Goal: Task Accomplishment & Management: Complete application form

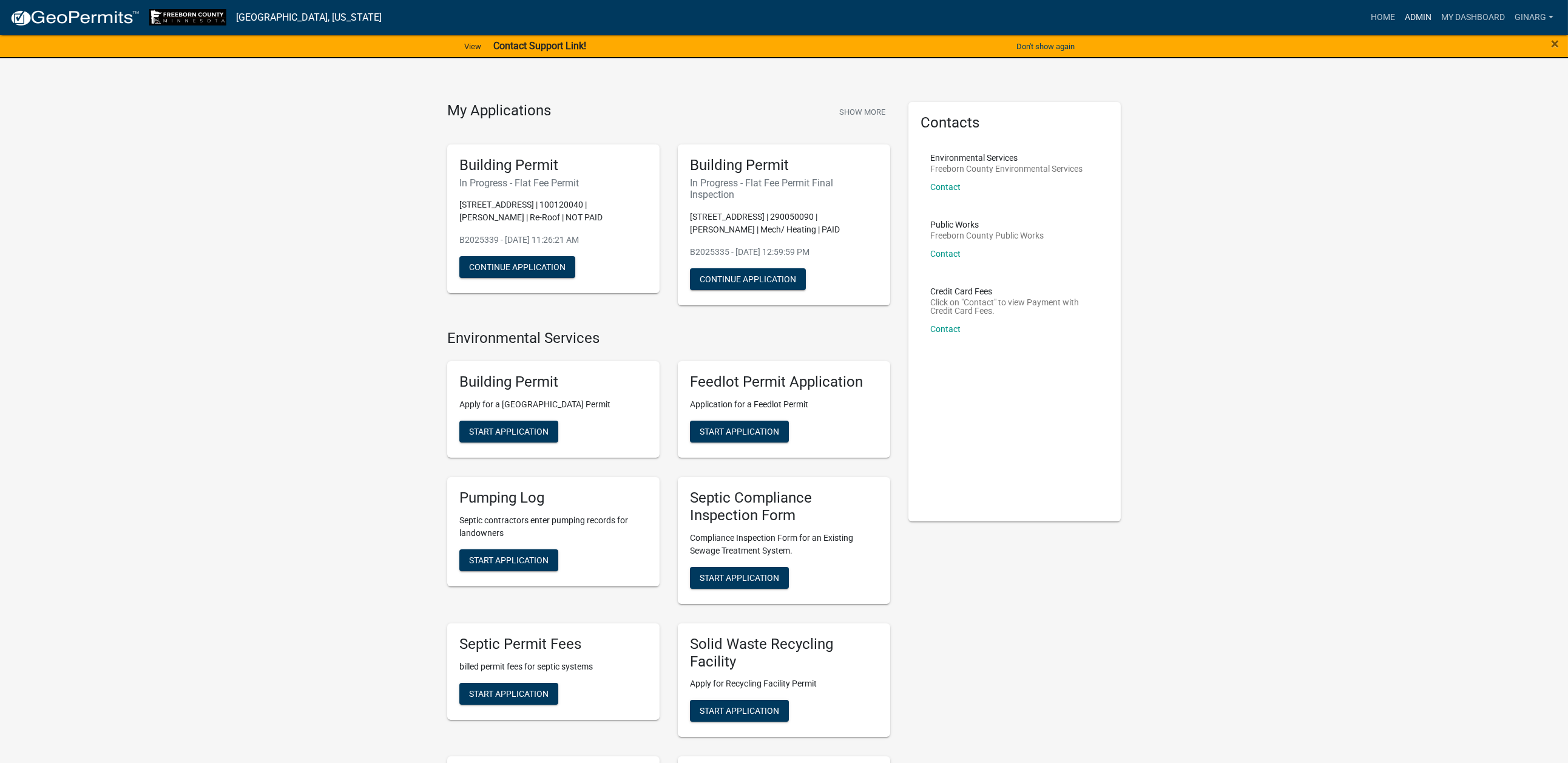
click at [1400, 27] on link "Admin" at bounding box center [1418, 17] width 37 height 23
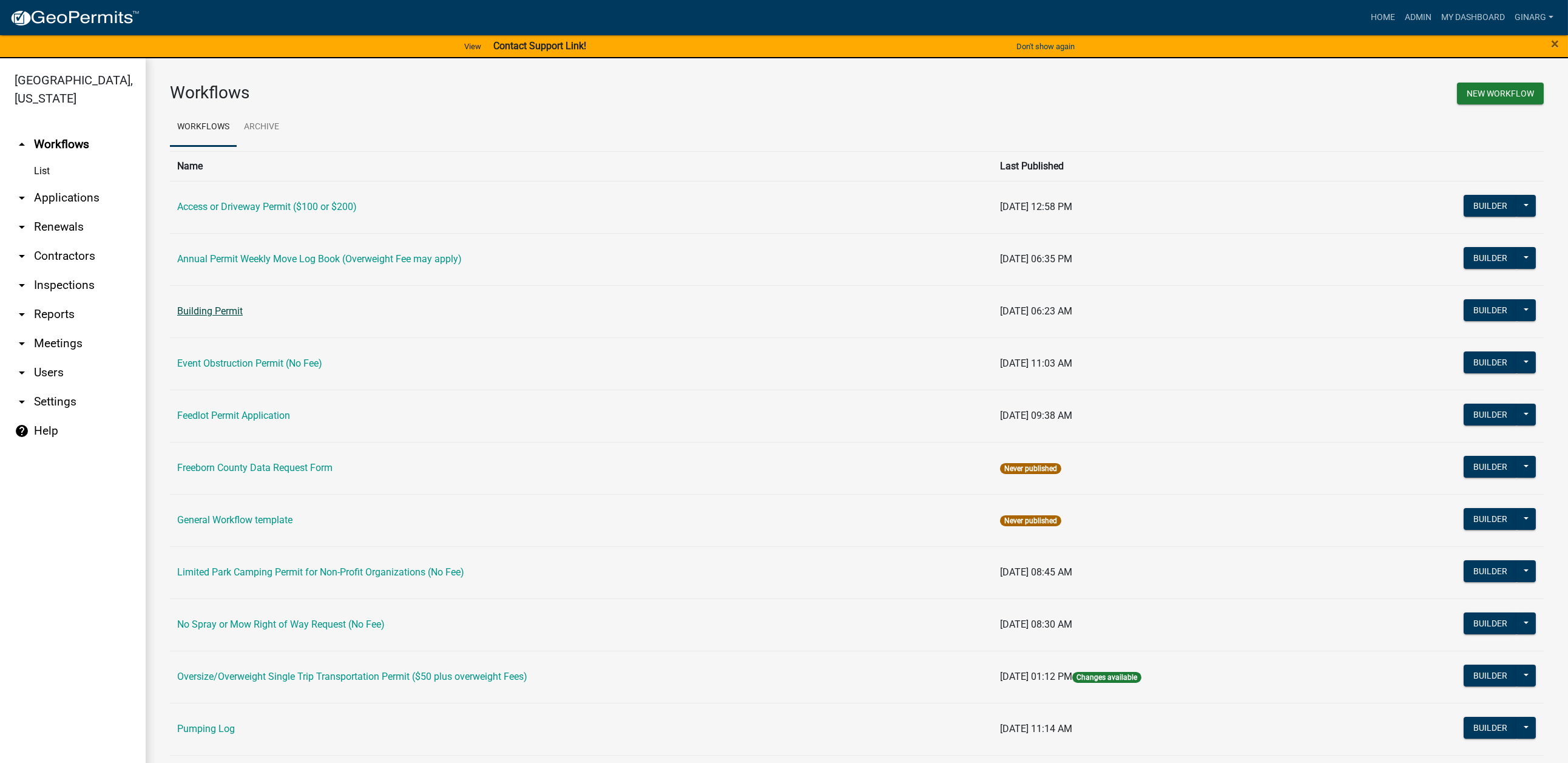
click at [242, 317] on link "Building Permit" at bounding box center [210, 311] width 65 height 11
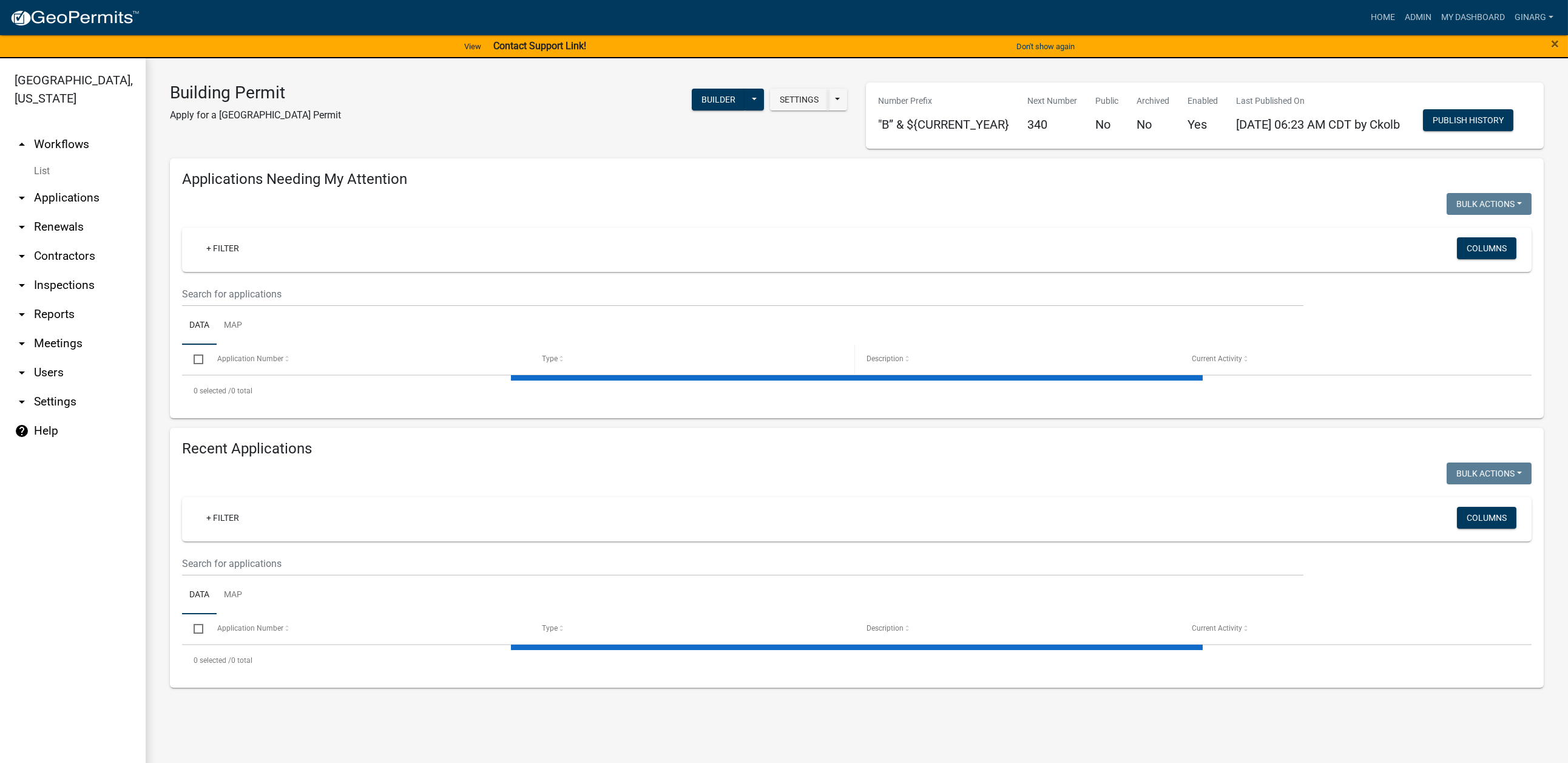
select select "3: 100"
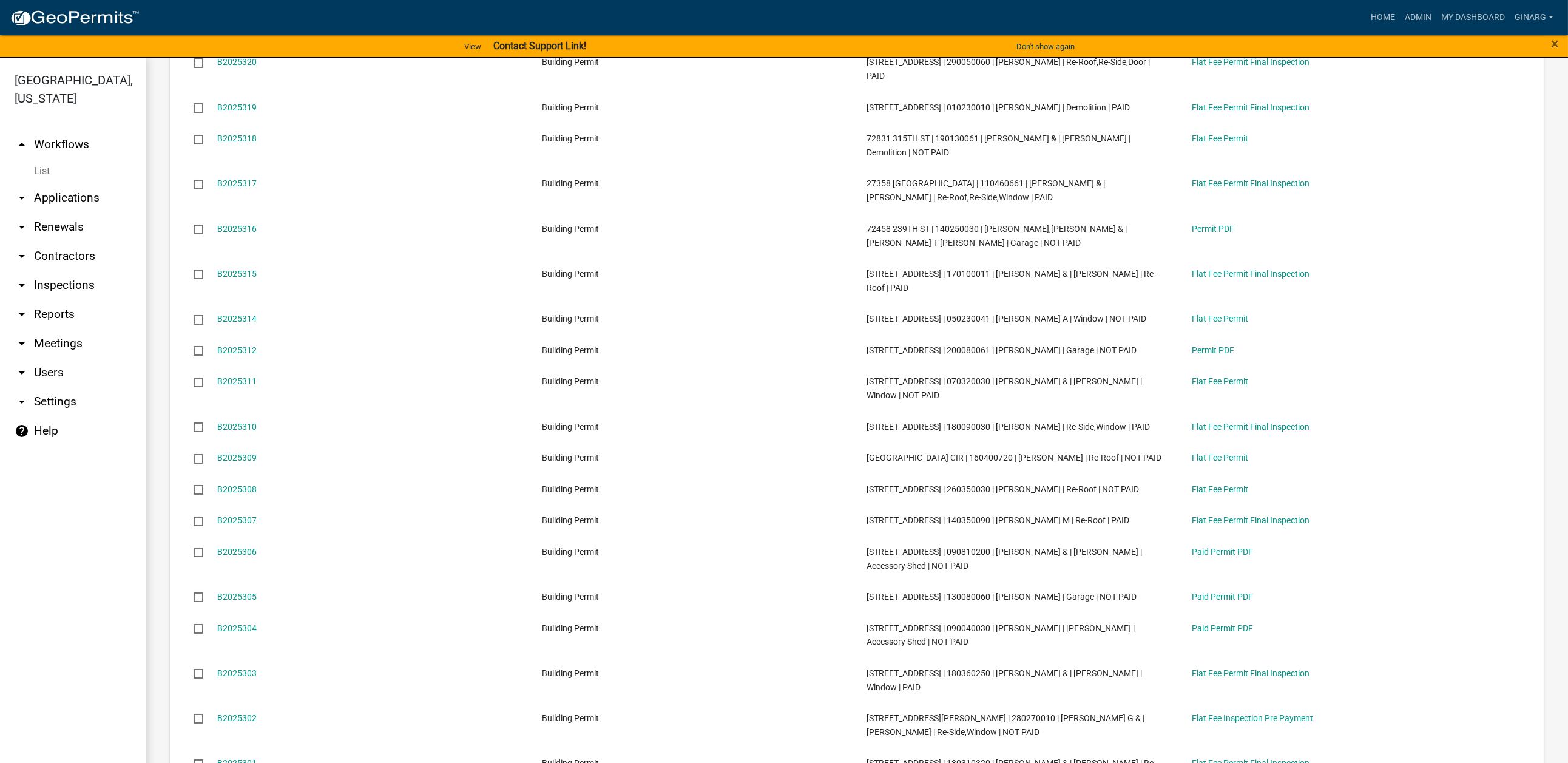
scroll to position [1730, 0]
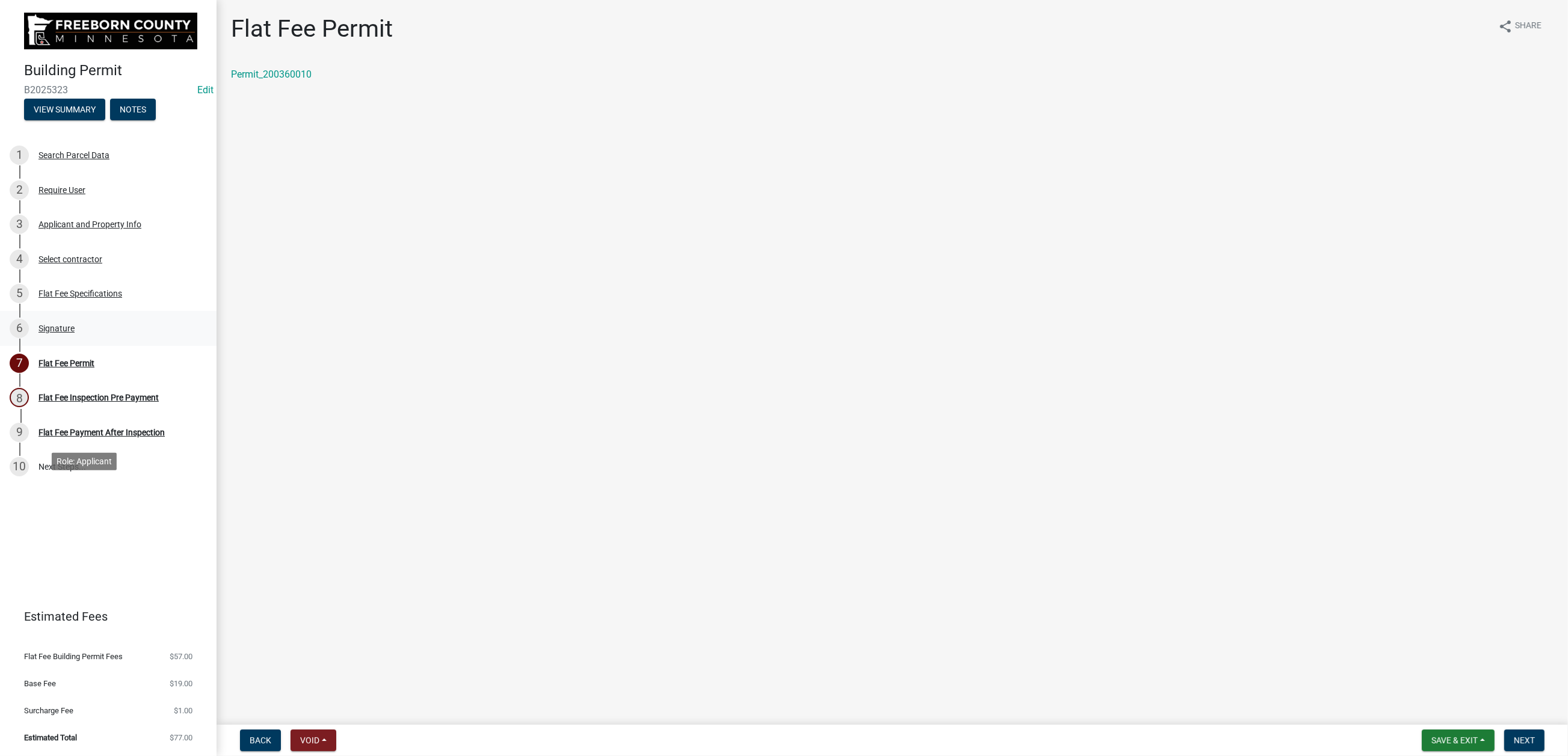
click at [75, 332] on div "Signature" at bounding box center [56, 328] width 36 height 9
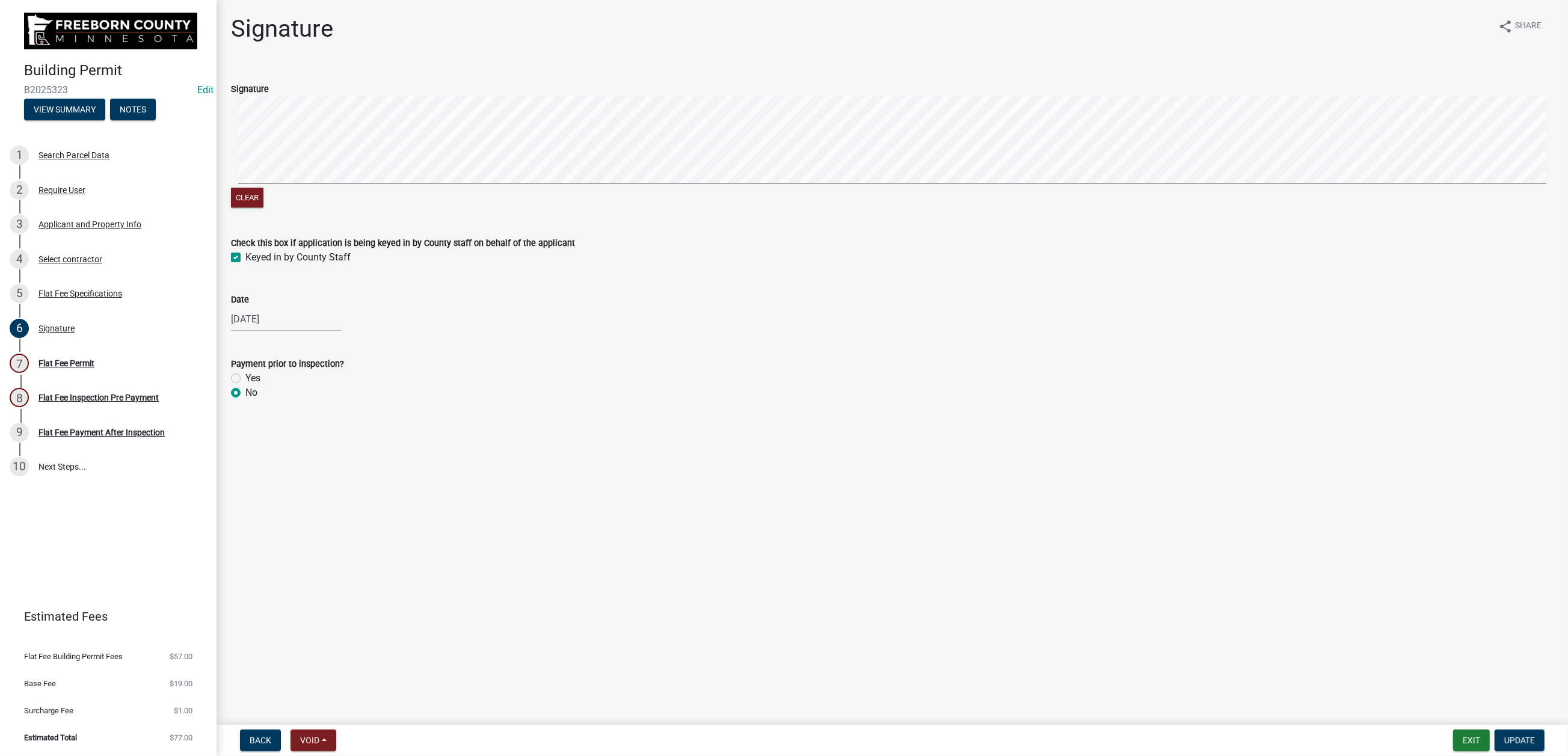
click at [246, 386] on label "Yes" at bounding box center [253, 378] width 15 height 14
click at [246, 379] on input "Yes" at bounding box center [249, 374] width 8 height 8
radio input "true"
click at [1499, 730] on button "Update" at bounding box center [1520, 740] width 50 height 21
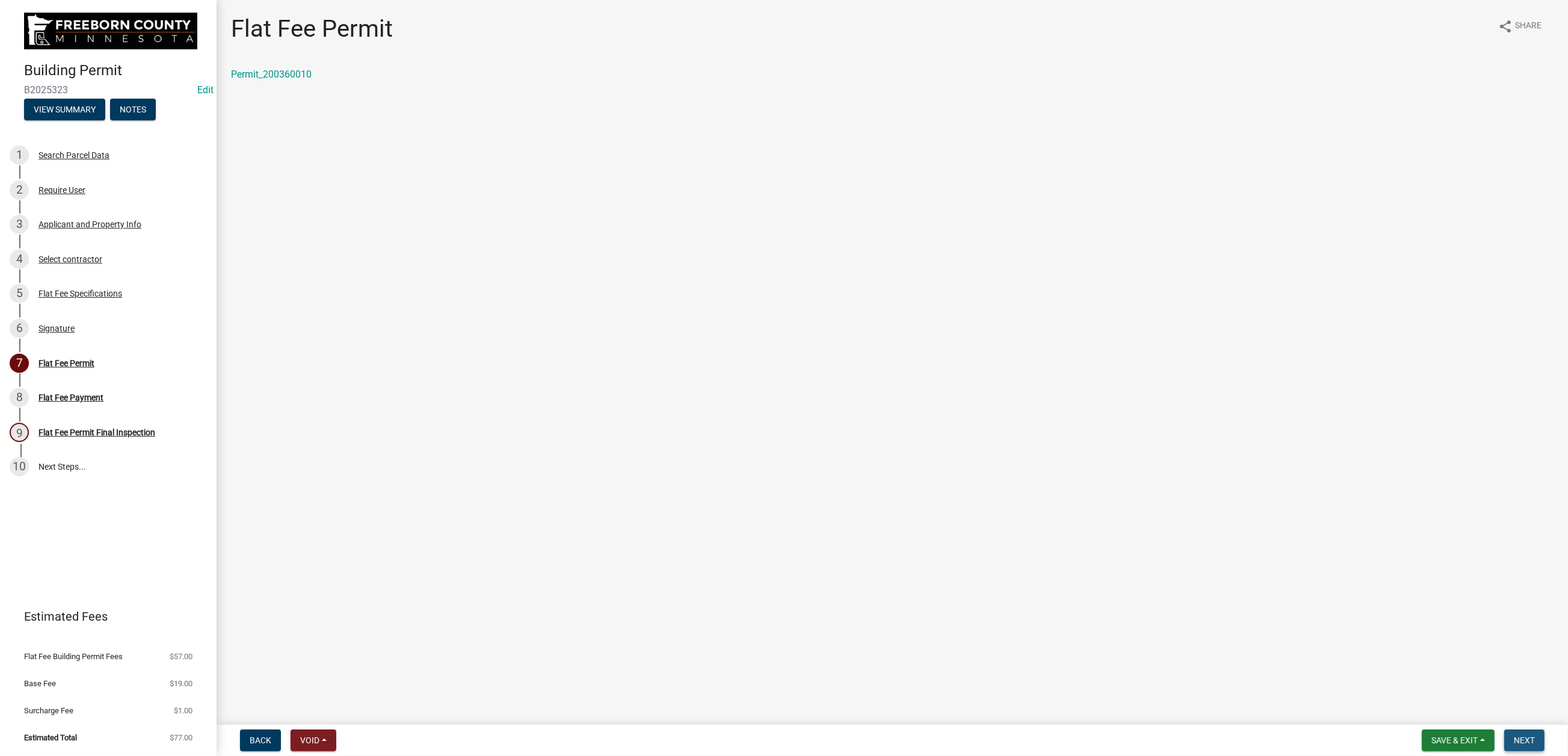
click at [1514, 735] on span "Next" at bounding box center [1525, 740] width 21 height 10
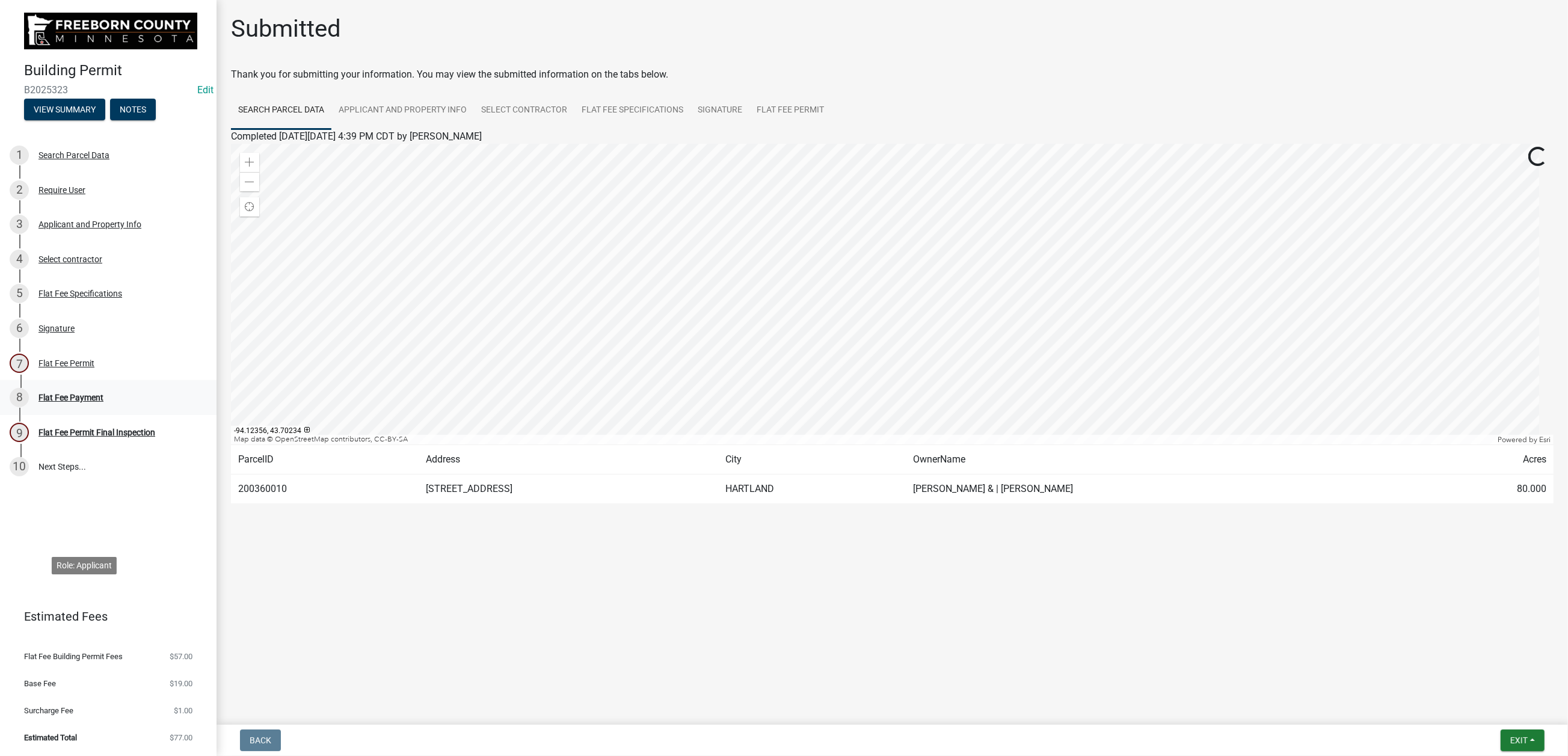
click at [94, 401] on div "Flat Fee Payment" at bounding box center [70, 398] width 65 height 9
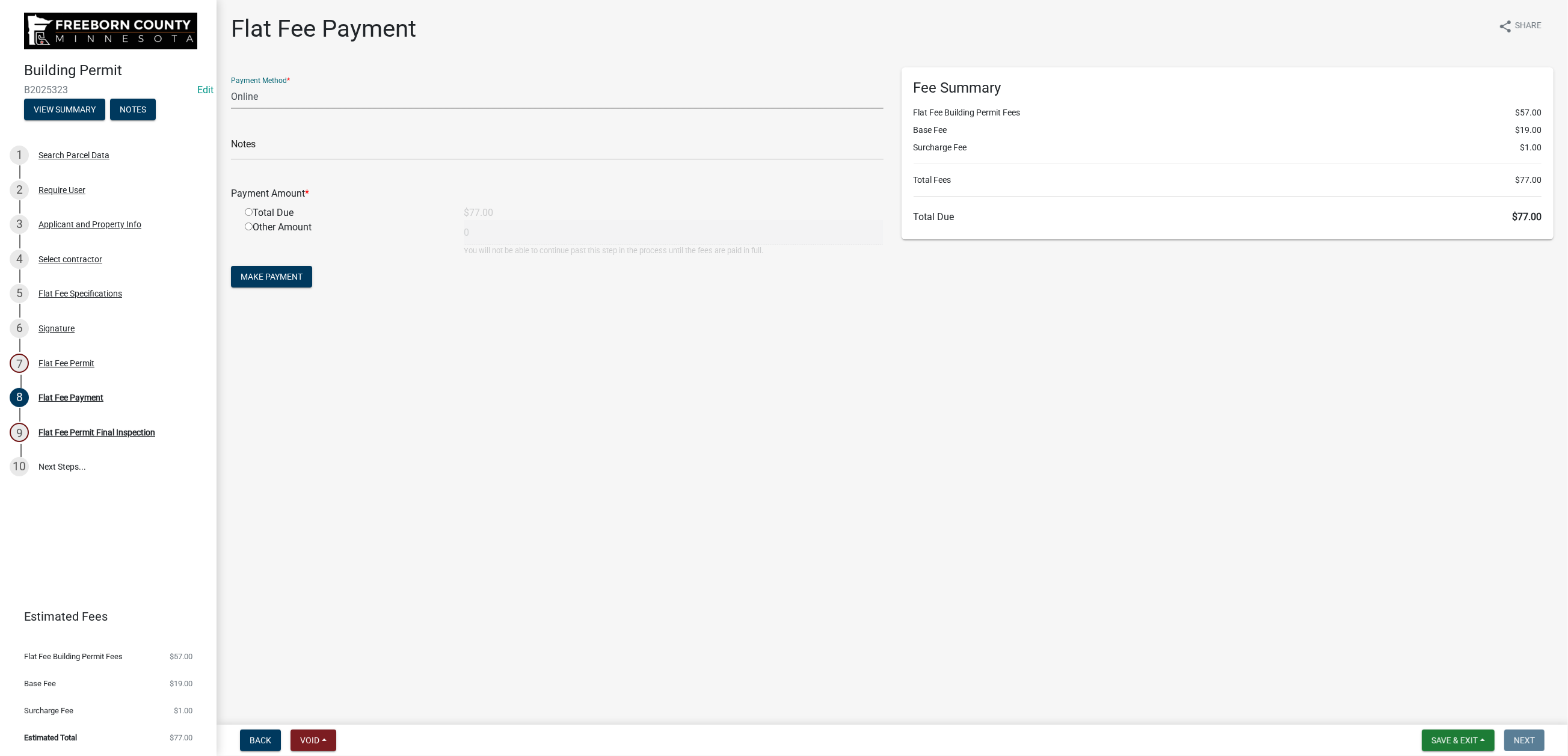
click at [308, 109] on select "Credit Card POS Check Cash Online" at bounding box center [557, 96] width 653 height 25
select select "1: 0"
click at [238, 109] on select "Credit Card POS Check Cash Online" at bounding box center [557, 96] width 653 height 25
click at [285, 160] on input "text" at bounding box center [557, 147] width 653 height 25
type input "024304"
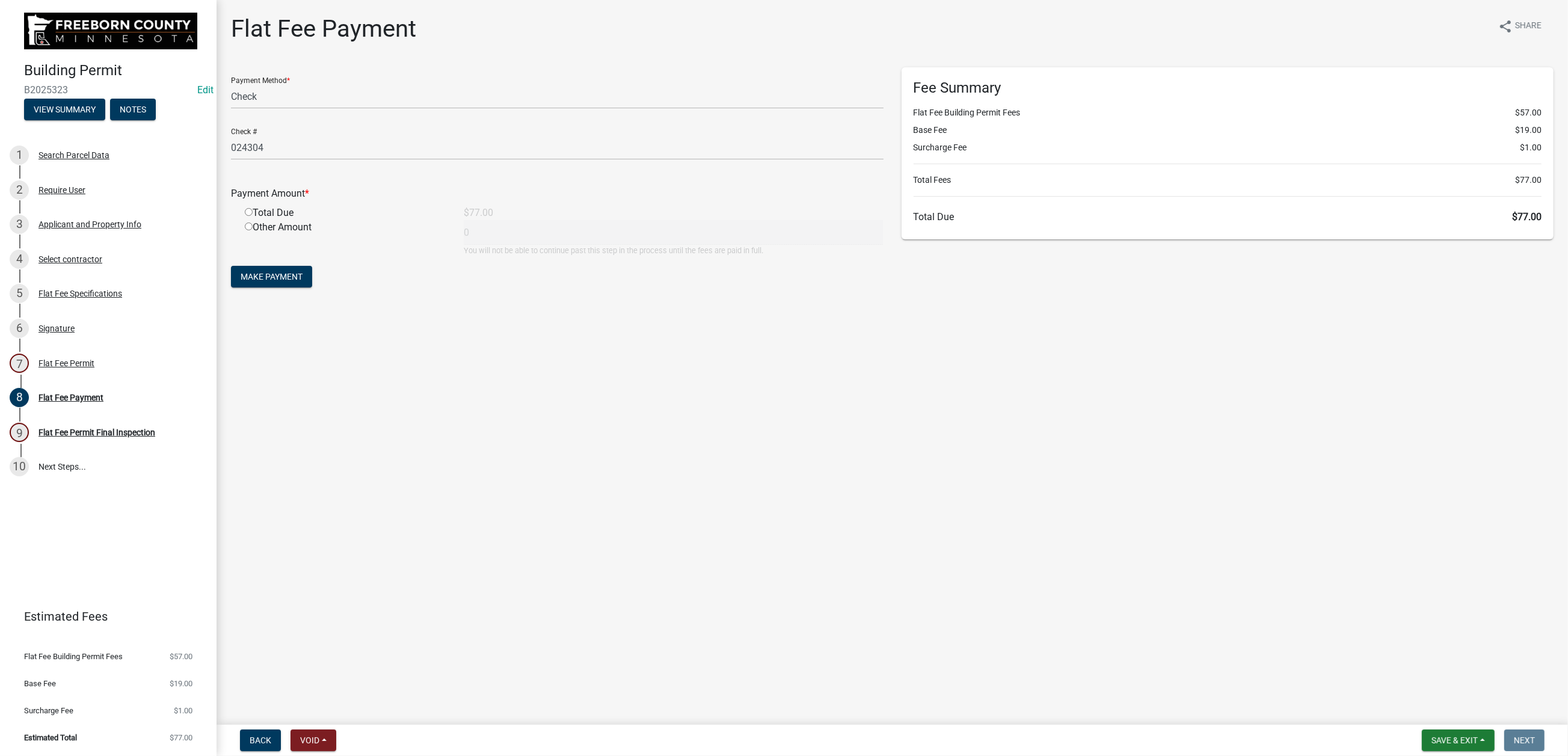
click at [253, 216] on input "radio" at bounding box center [248, 211] width 8 height 8
radio input "true"
type input "77"
click at [302, 281] on span "Make Payment" at bounding box center [271, 277] width 62 height 10
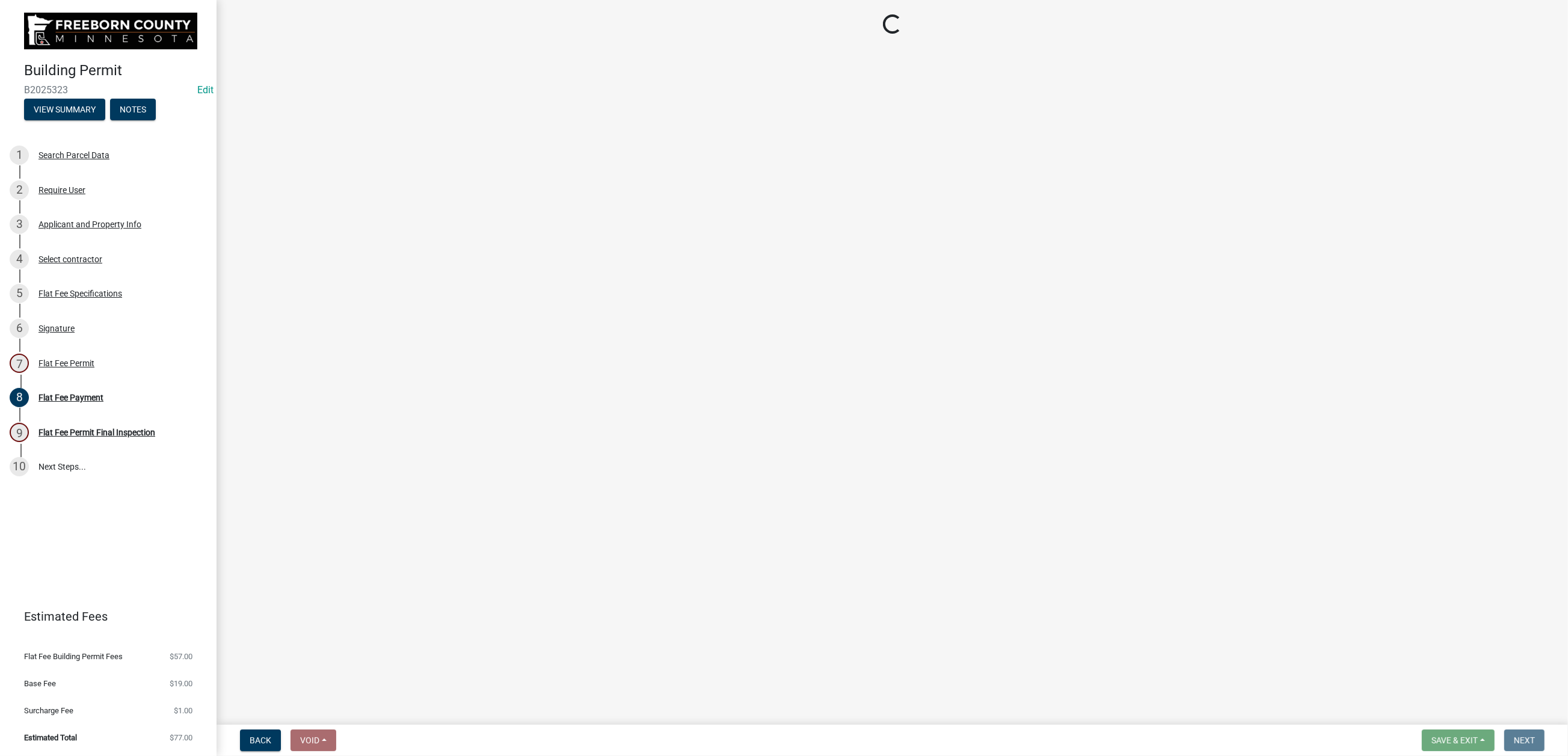
select select "3613e5d6-c0da-40a7-83d4-d5638b2e6124"
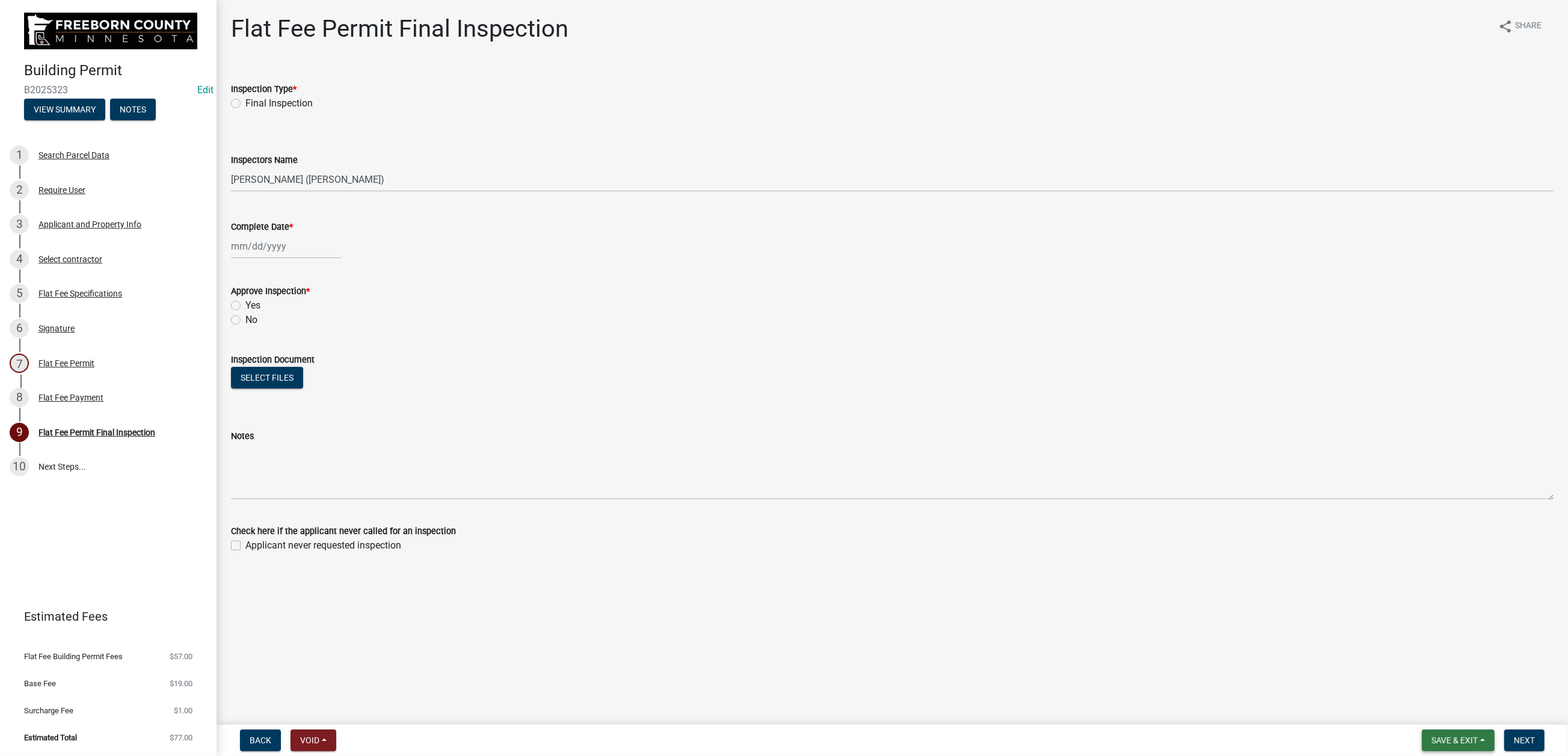
click at [1421, 730] on button "Save & Exit" at bounding box center [1458, 740] width 73 height 21
click at [1399, 685] on button "Save & Exit" at bounding box center [1446, 698] width 96 height 29
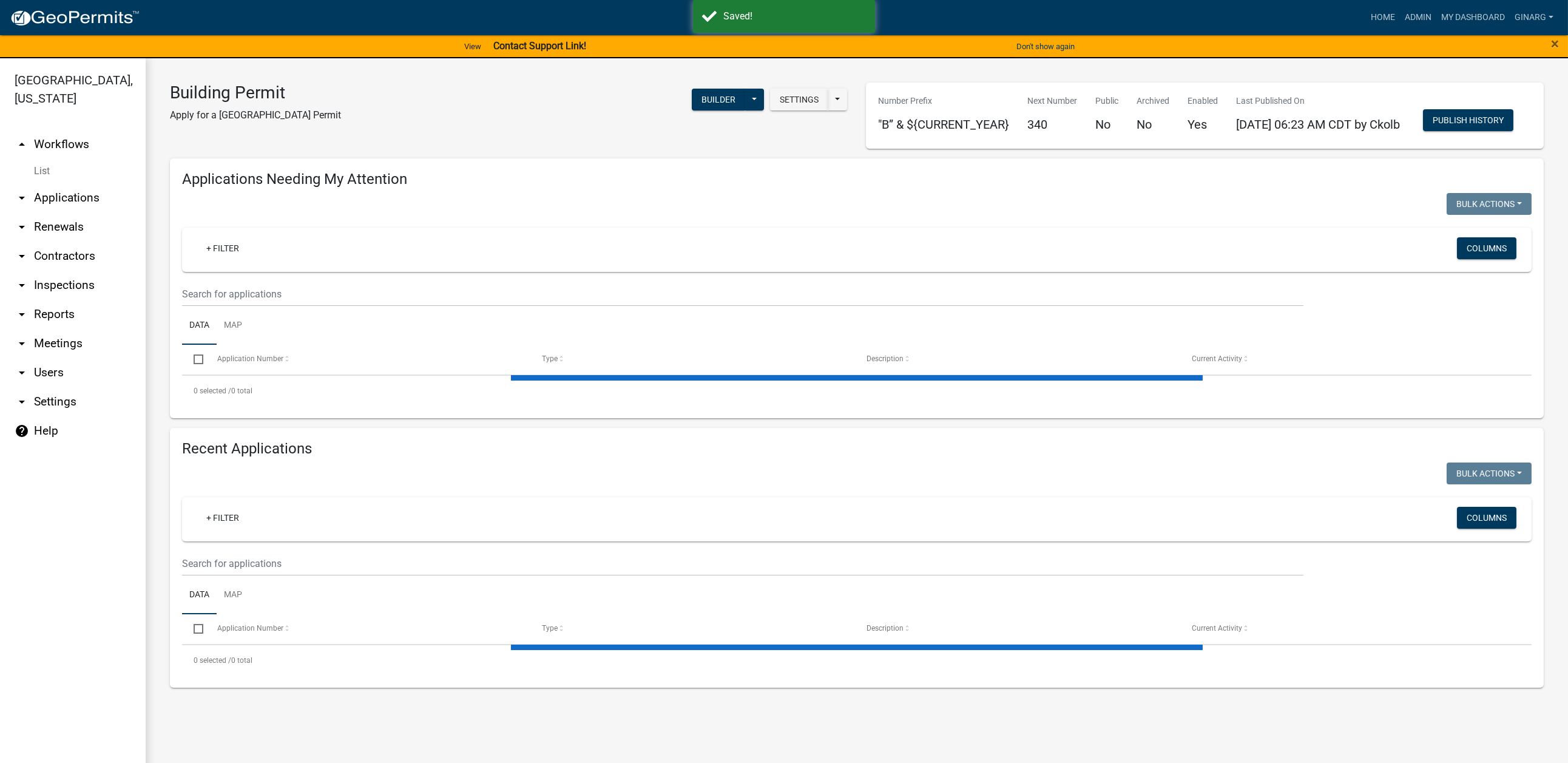
select select "3: 100"
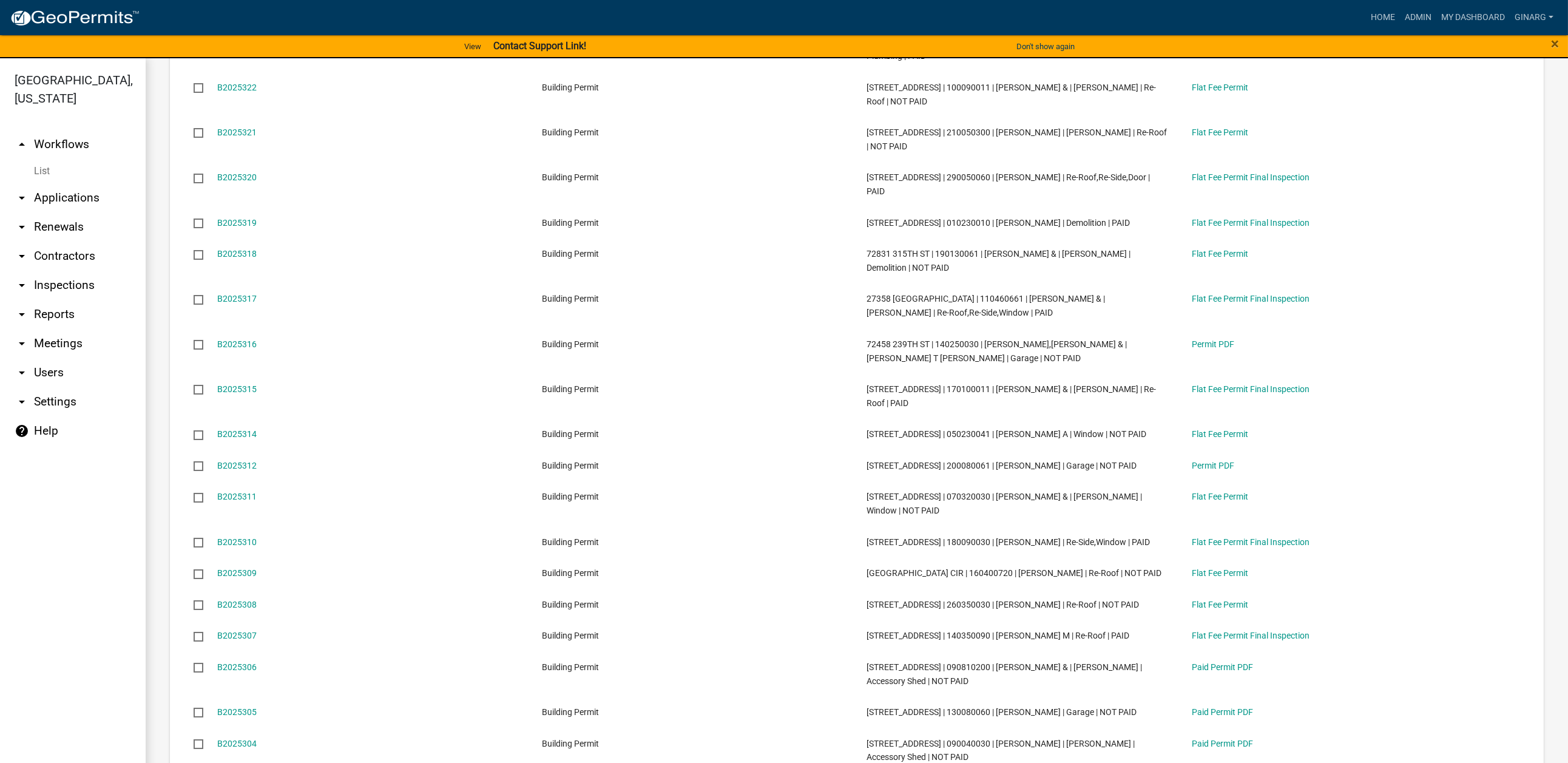
scroll to position [1639, 0]
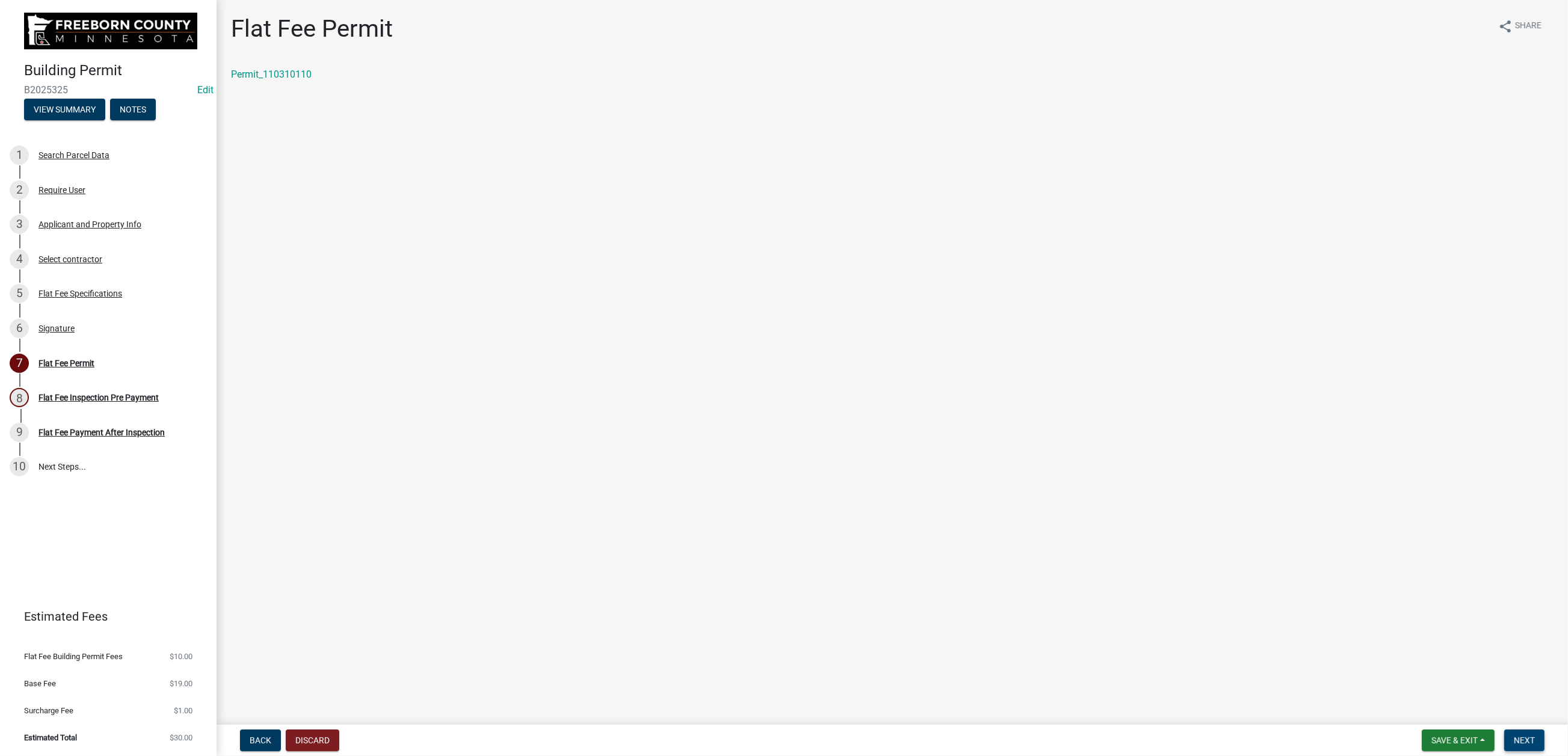
click at [1514, 735] on span "Next" at bounding box center [1525, 740] width 21 height 10
select select "3613e5d6-c0da-40a7-83d4-d5638b2e6124"
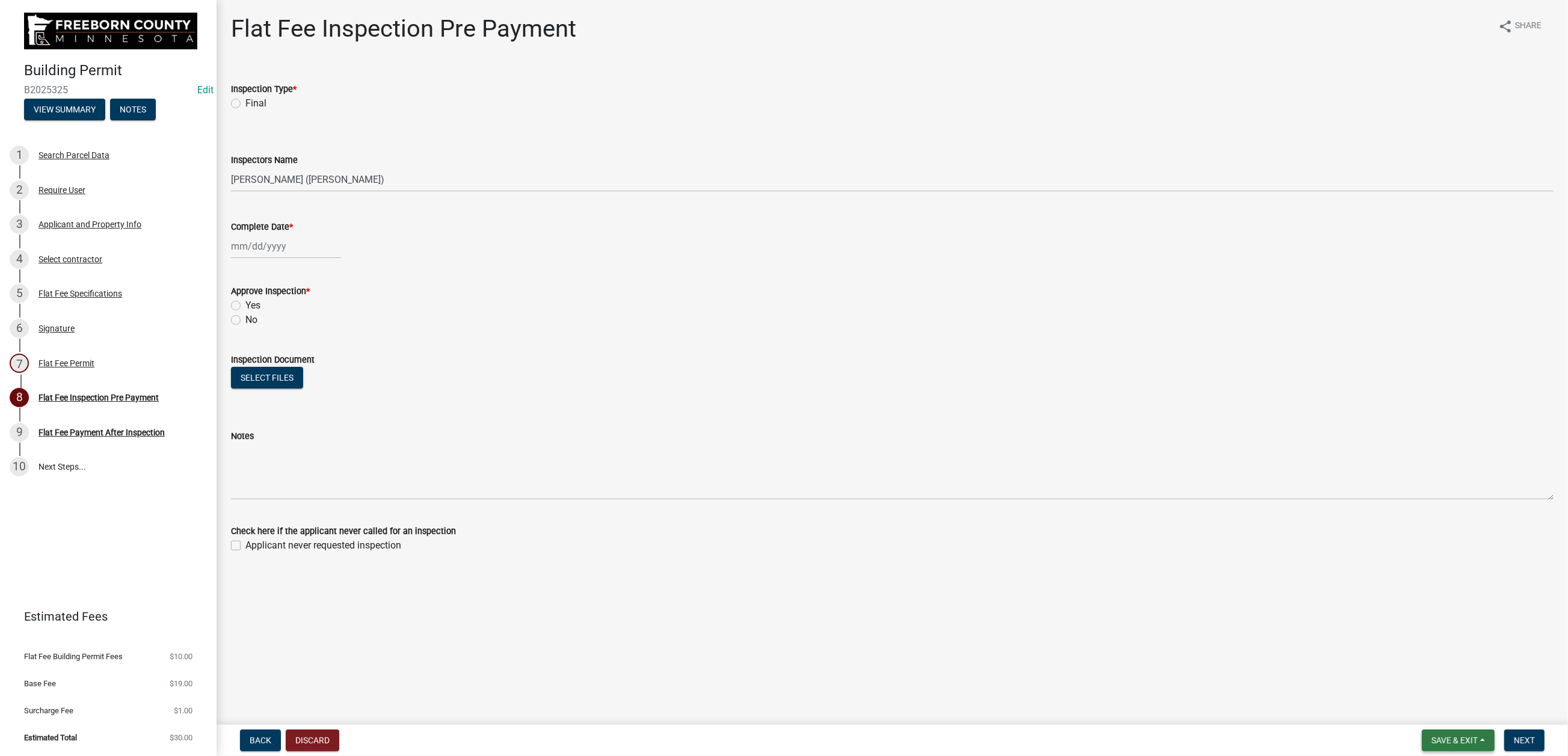
click at [1431, 735] on span "Save & Exit" at bounding box center [1454, 740] width 46 height 10
click at [1399, 684] on button "Save & Exit" at bounding box center [1446, 698] width 96 height 29
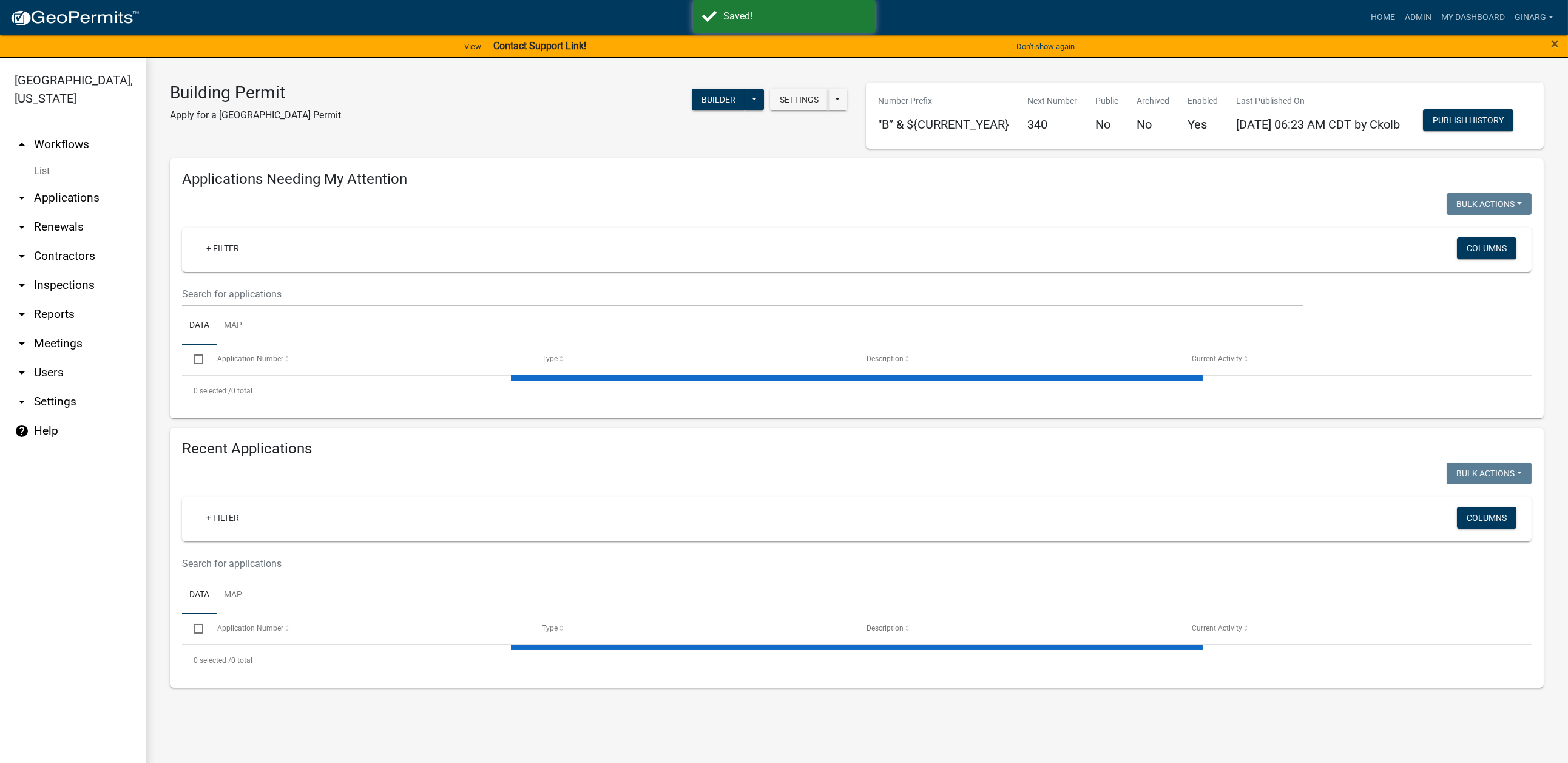
select select "3: 100"
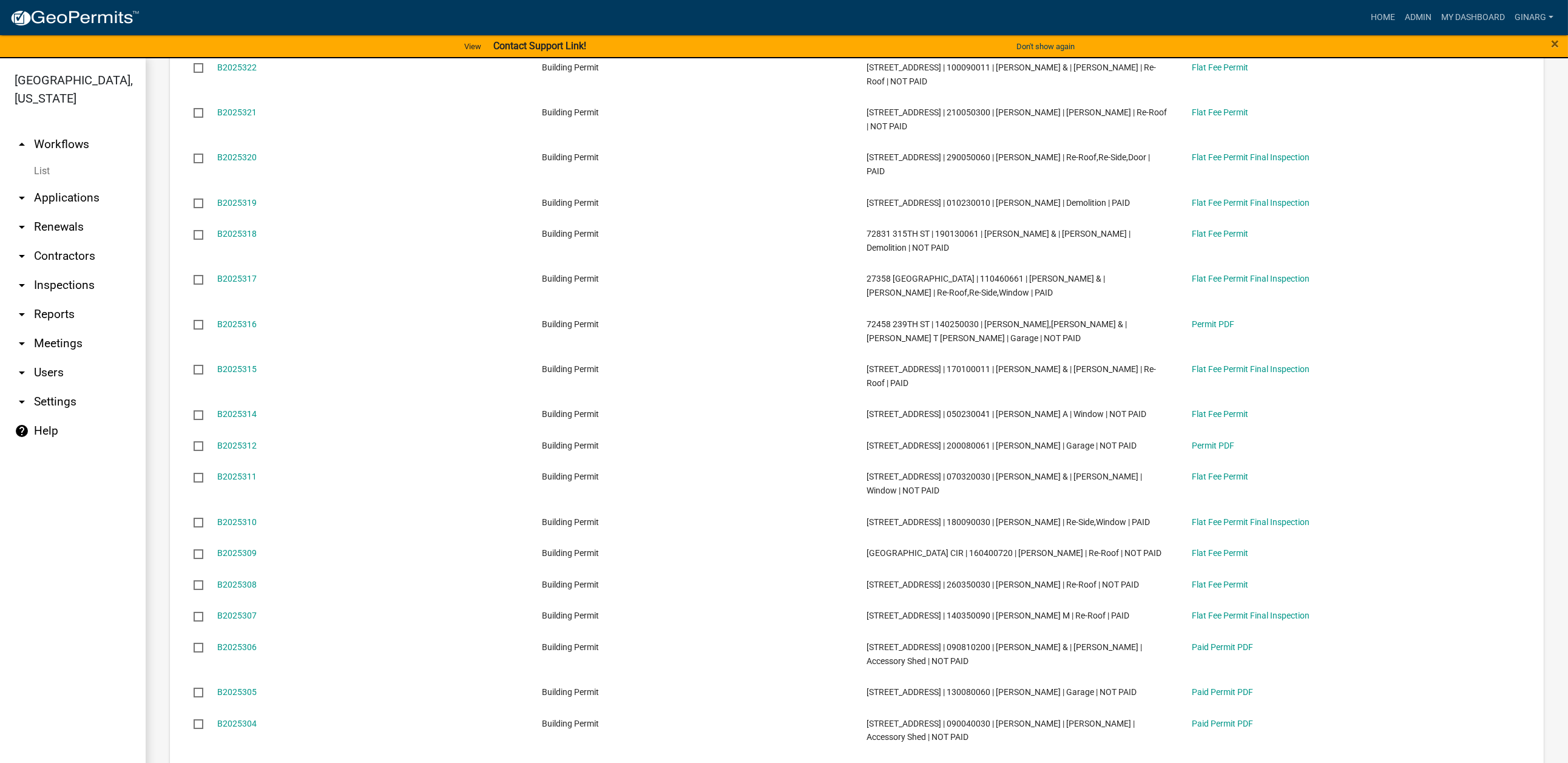
scroll to position [1639, 0]
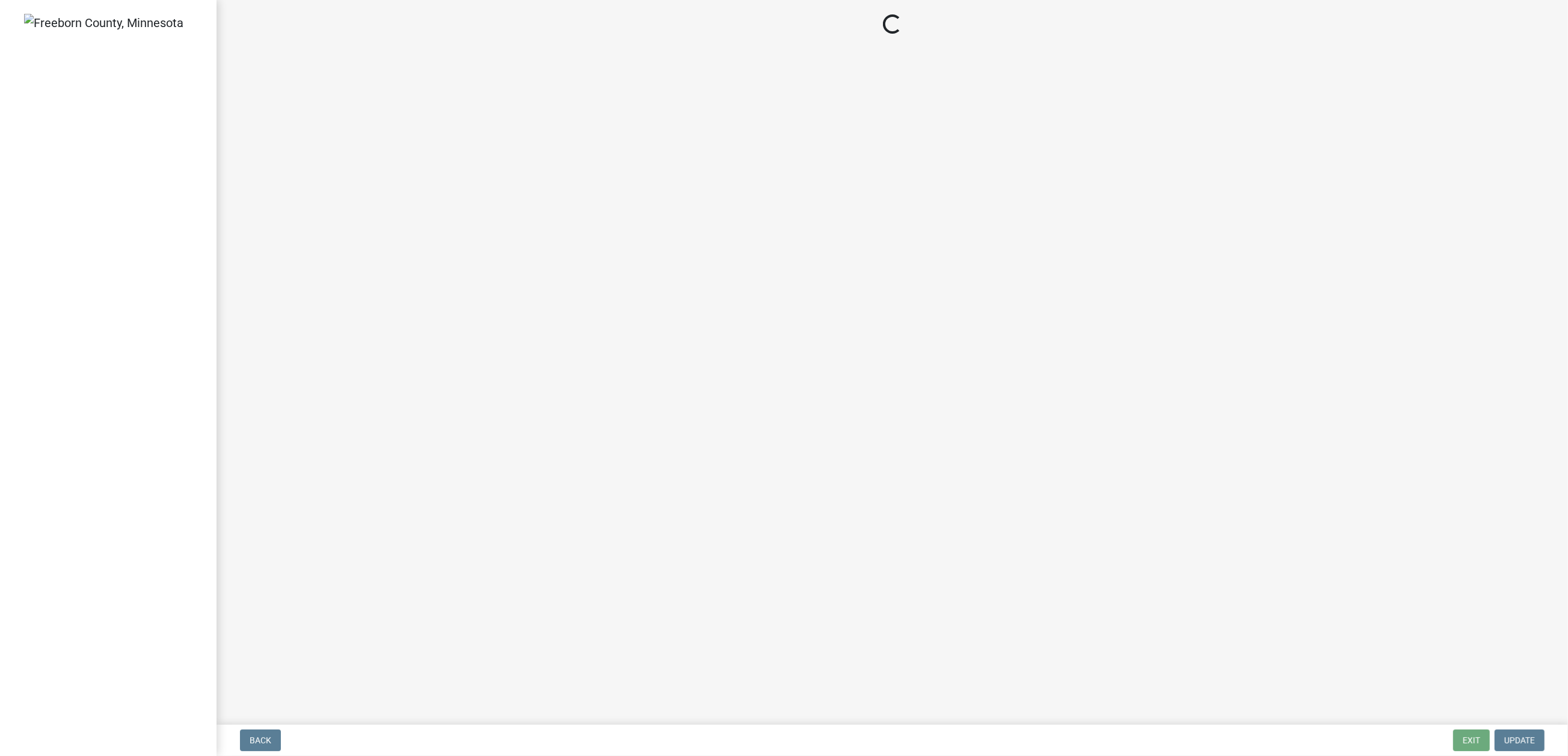
select select "3613e5d6-c0da-40a7-83d4-d5638b2e6124"
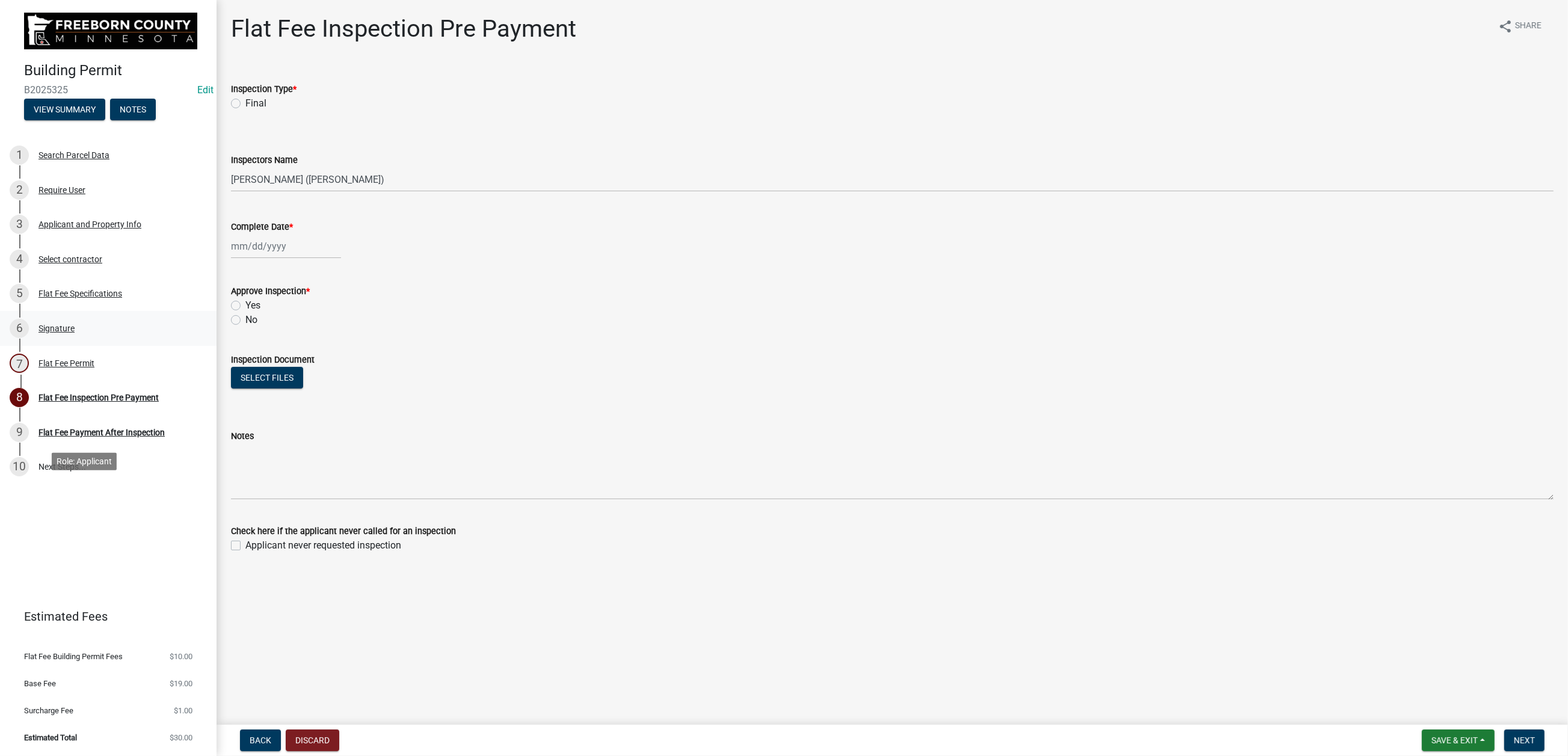
click at [75, 332] on div "Signature" at bounding box center [56, 328] width 36 height 9
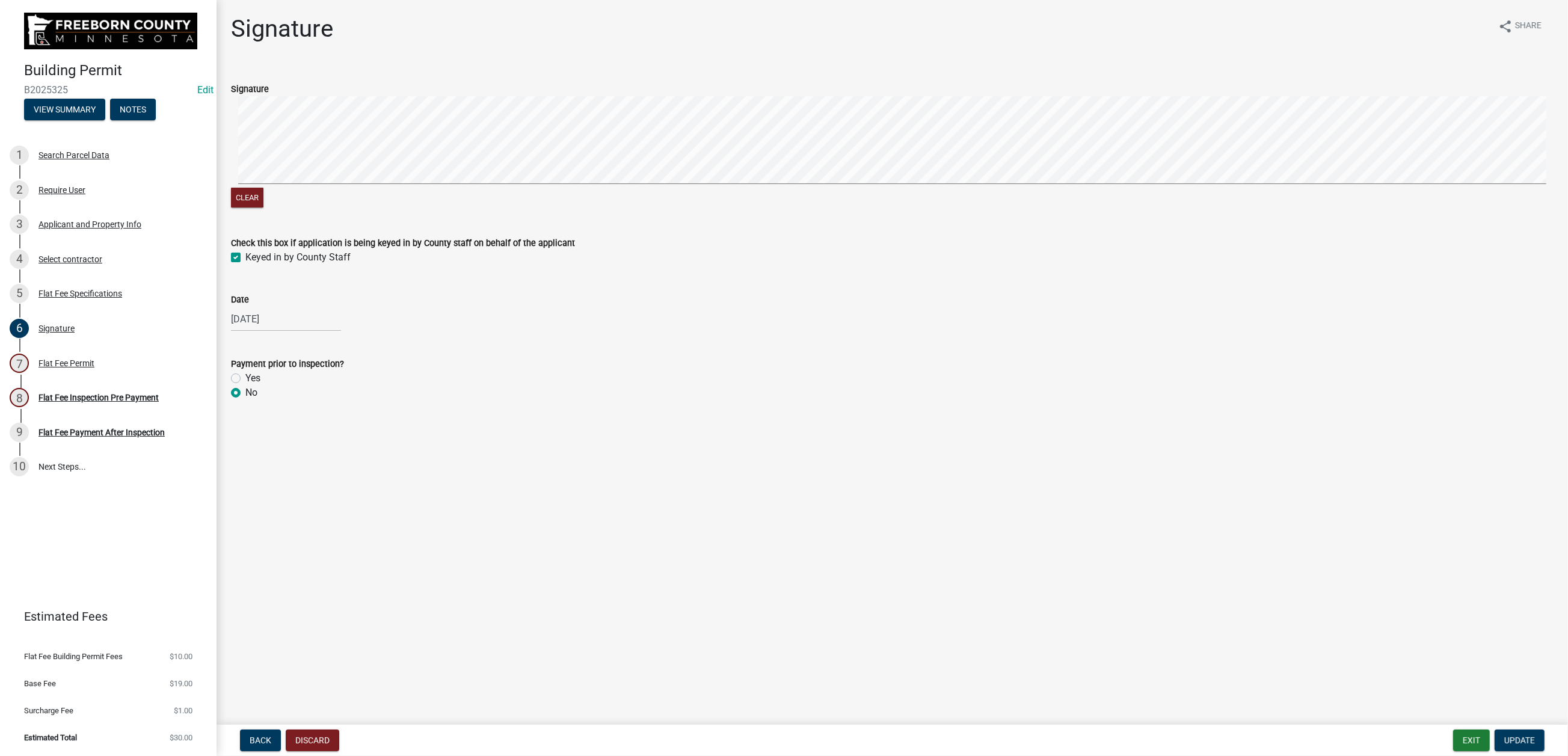
click at [246, 386] on label "Yes" at bounding box center [253, 378] width 15 height 14
click at [246, 379] on input "Yes" at bounding box center [249, 374] width 8 height 8
radio input "true"
click at [1512, 725] on nav "Back Discard Exit Update" at bounding box center [892, 740] width 1352 height 31
click at [1504, 735] on span "Update" at bounding box center [1519, 740] width 31 height 10
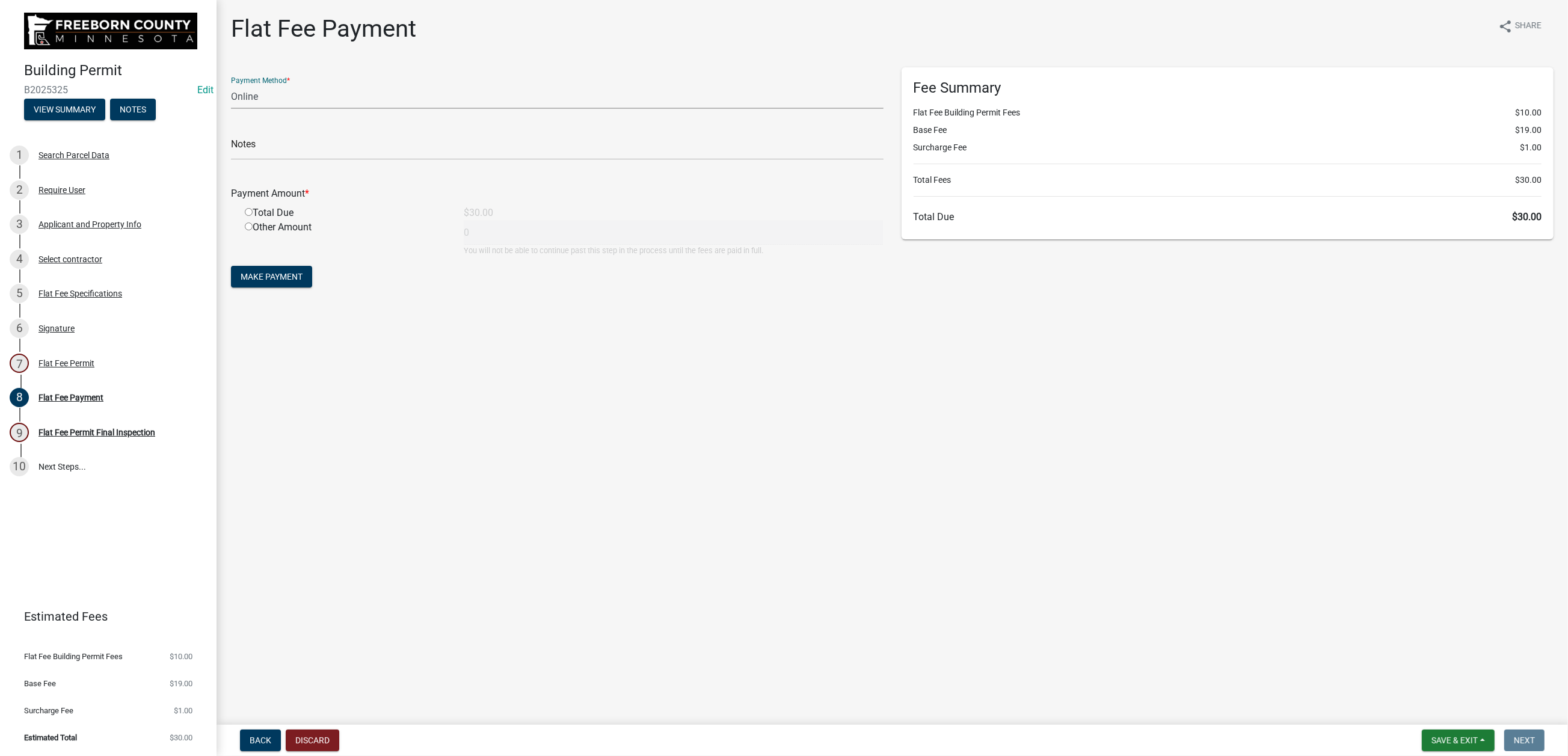
click at [318, 109] on select "Credit Card POS Check Cash Online" at bounding box center [557, 96] width 653 height 25
select select "1: 0"
click at [238, 109] on select "Credit Card POS Check Cash Online" at bounding box center [557, 96] width 653 height 25
click at [280, 160] on input "text" at bounding box center [557, 147] width 653 height 25
type input "024304"
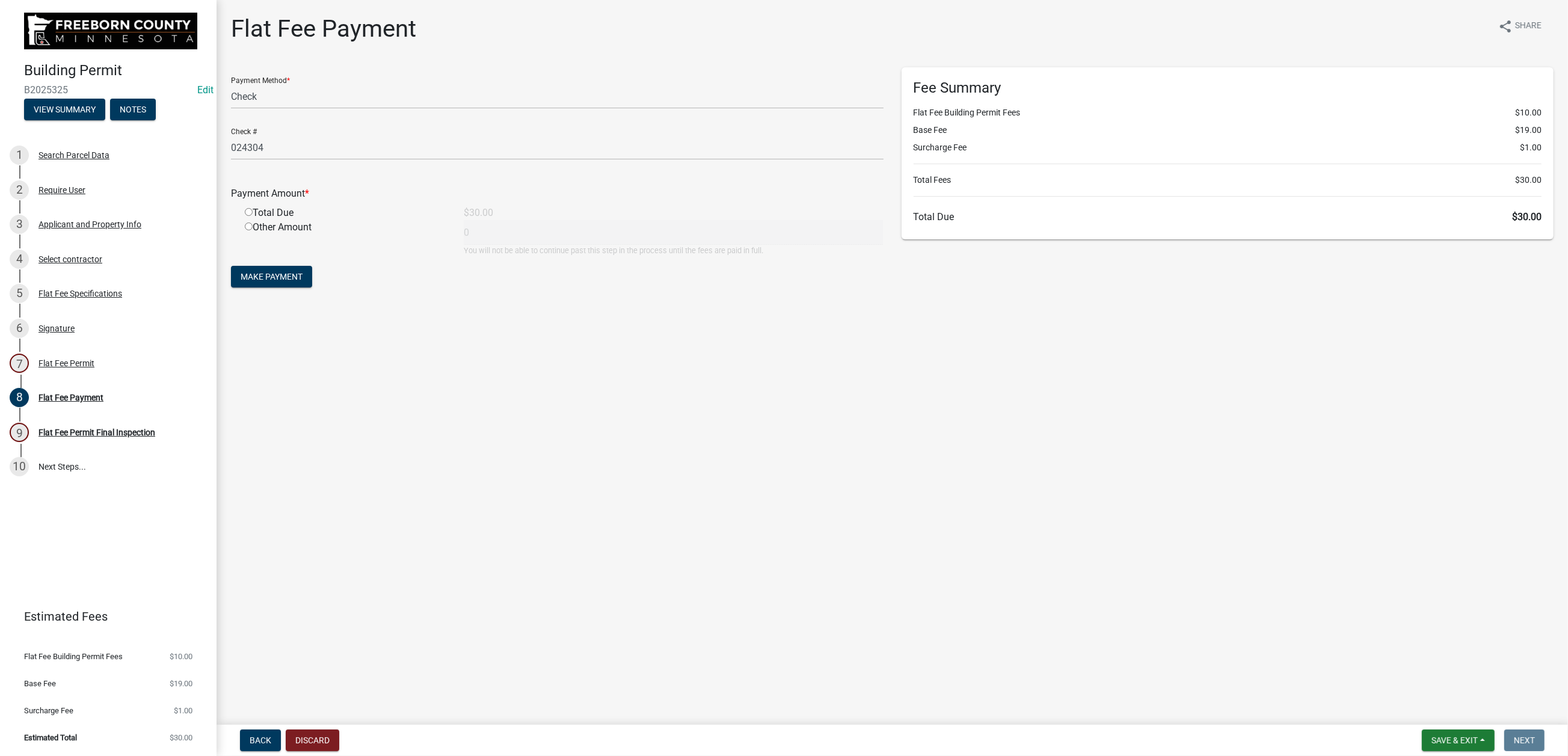
click at [253, 216] on input "radio" at bounding box center [248, 211] width 8 height 8
radio input "true"
type input "30"
click at [302, 281] on span "Make Payment" at bounding box center [271, 277] width 62 height 10
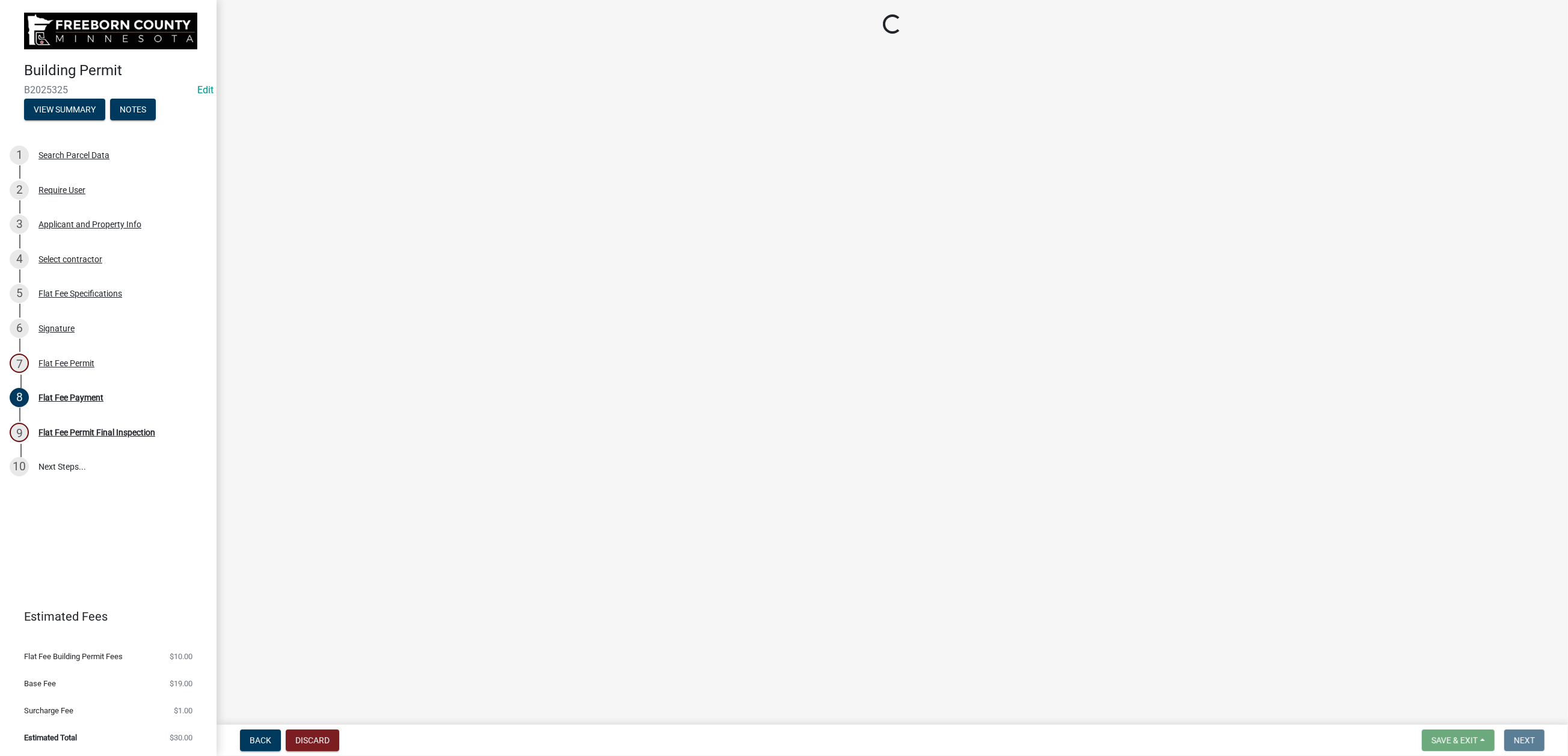
select select "3613e5d6-c0da-40a7-83d4-d5638b2e6124"
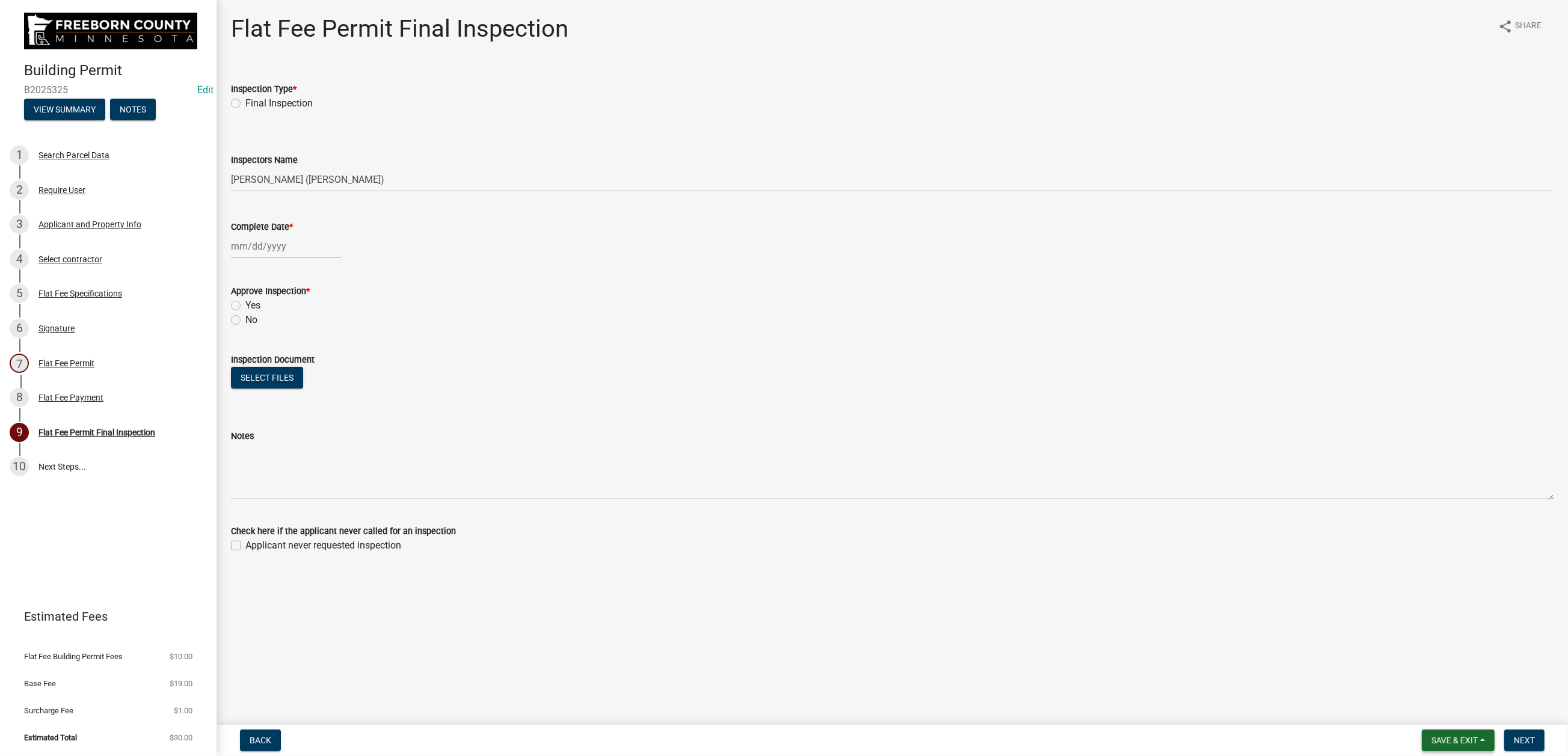
click at [1421, 730] on button "Save & Exit" at bounding box center [1458, 740] width 73 height 21
click at [1399, 693] on button "Save & Exit" at bounding box center [1446, 698] width 96 height 29
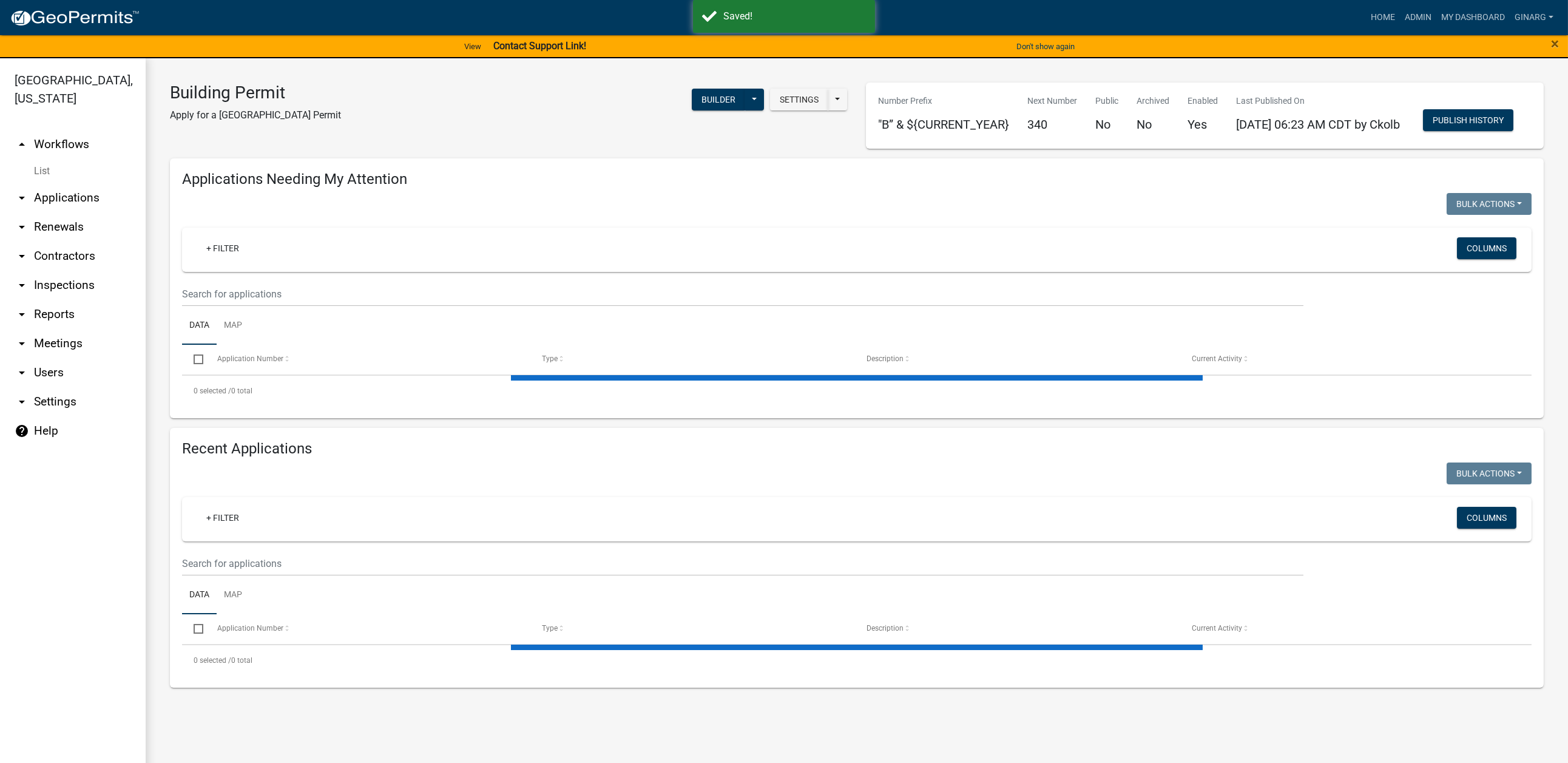
select select "3: 100"
